Goal: Task Accomplishment & Management: Use online tool/utility

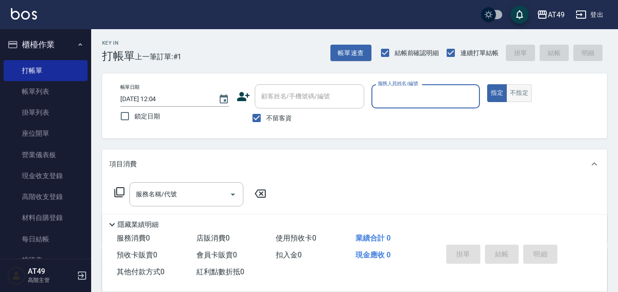
click at [521, 92] on button "不指定" at bounding box center [519, 93] width 26 height 18
click at [434, 101] on input "服務人員姓名/編號" at bounding box center [426, 96] width 101 height 16
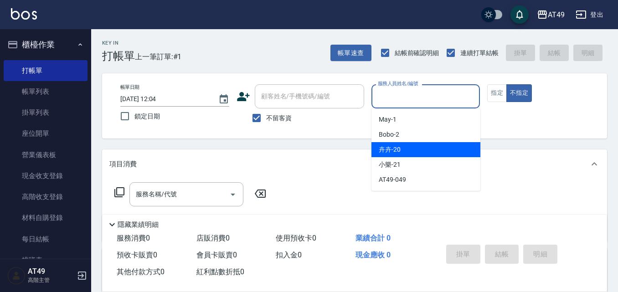
click at [402, 144] on div "卉卉 -20" at bounding box center [425, 149] width 109 height 15
type input "卉卉-20"
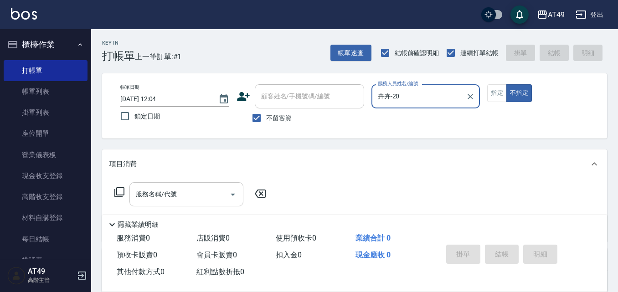
click at [161, 190] on div "服務名稱/代號 服務名稱/代號" at bounding box center [186, 194] width 114 height 24
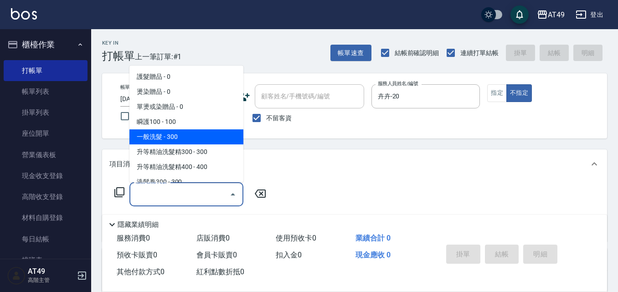
click at [161, 133] on span "一般洗髮 - 300" at bounding box center [186, 136] width 114 height 15
type input "一般洗髮(101)"
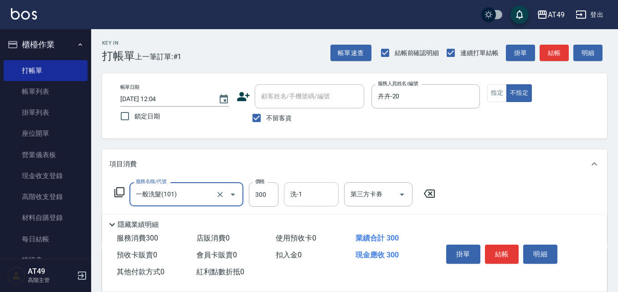
click at [321, 202] on input "洗-1" at bounding box center [311, 194] width 46 height 16
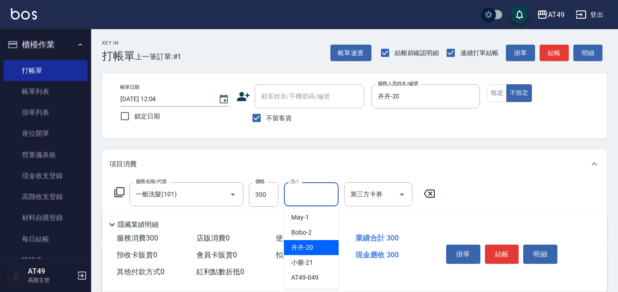
click at [320, 245] on div "卉卉 -20" at bounding box center [311, 247] width 55 height 15
type input "卉卉-20"
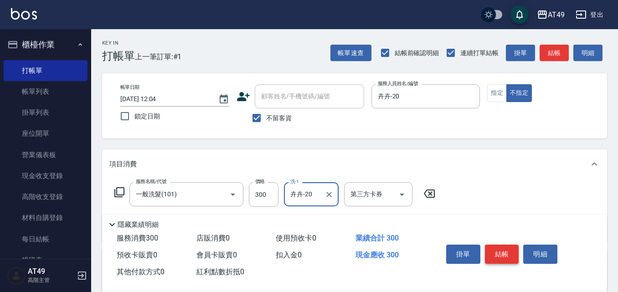
click at [495, 251] on button "結帳" at bounding box center [502, 254] width 34 height 19
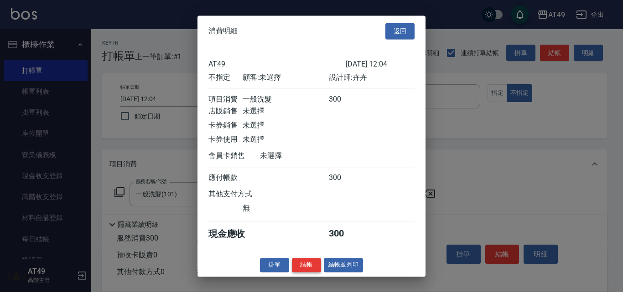
click at [309, 272] on button "結帳" at bounding box center [306, 265] width 29 height 14
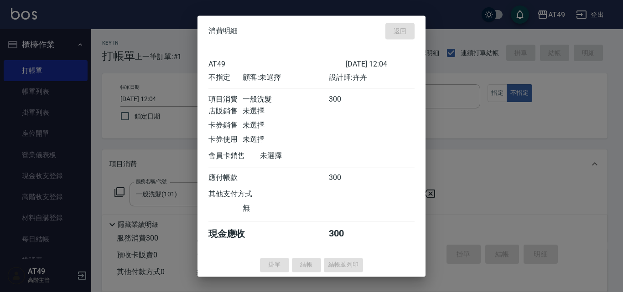
type input "[DATE] 15:12"
